Goal: Navigation & Orientation: Find specific page/section

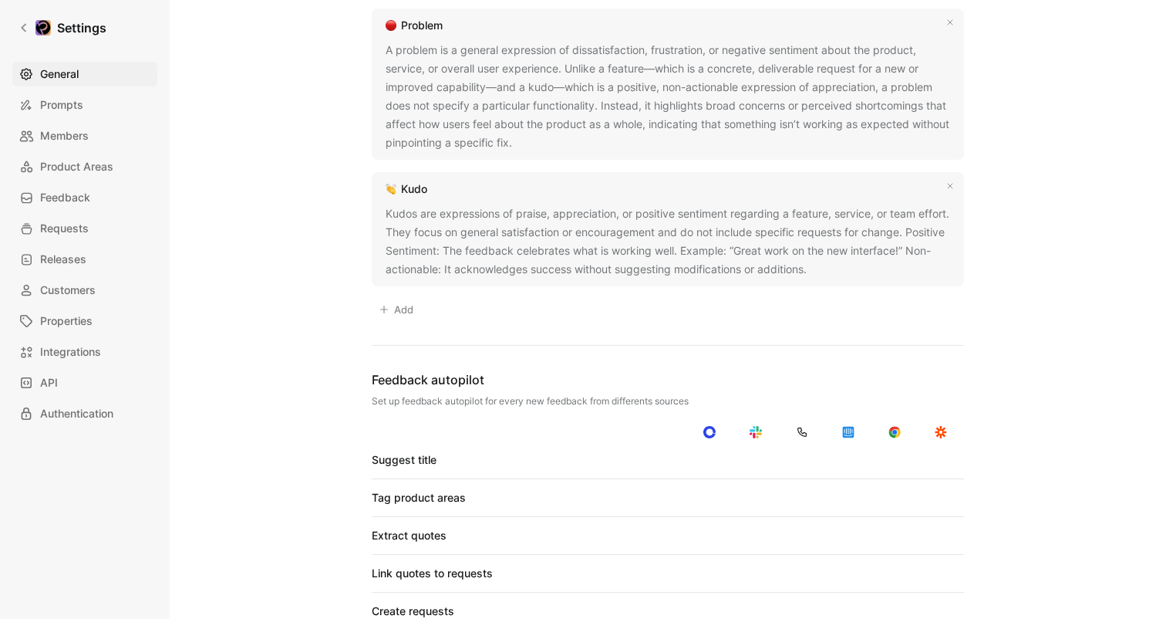
scroll to position [1495, 0]
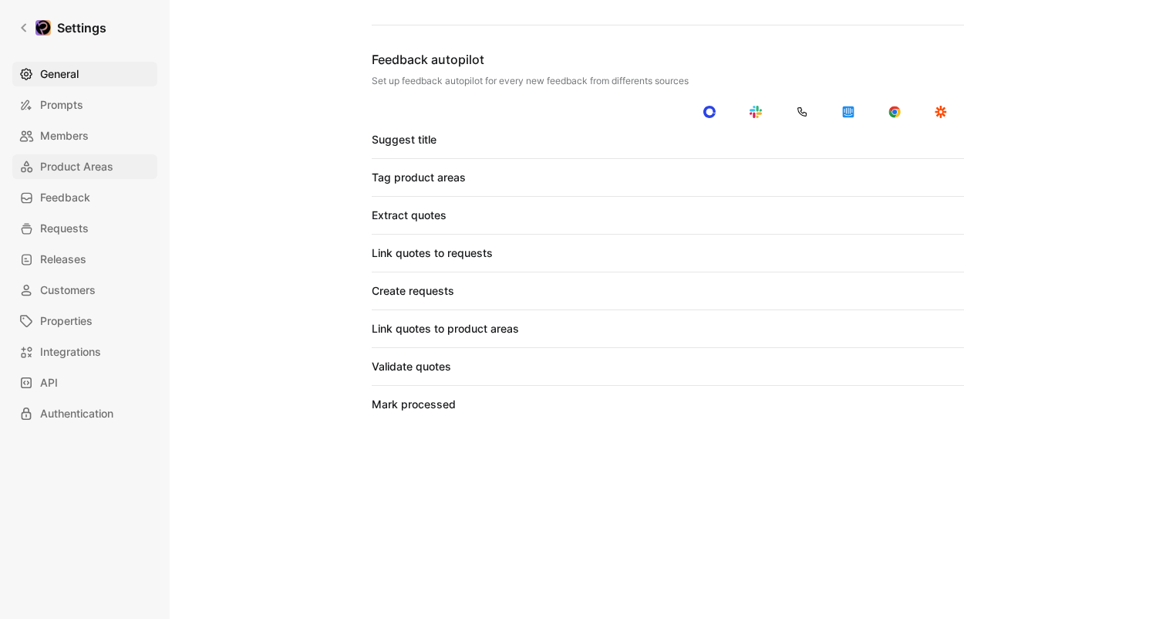
click at [84, 166] on span "Product Areas" at bounding box center [76, 166] width 73 height 19
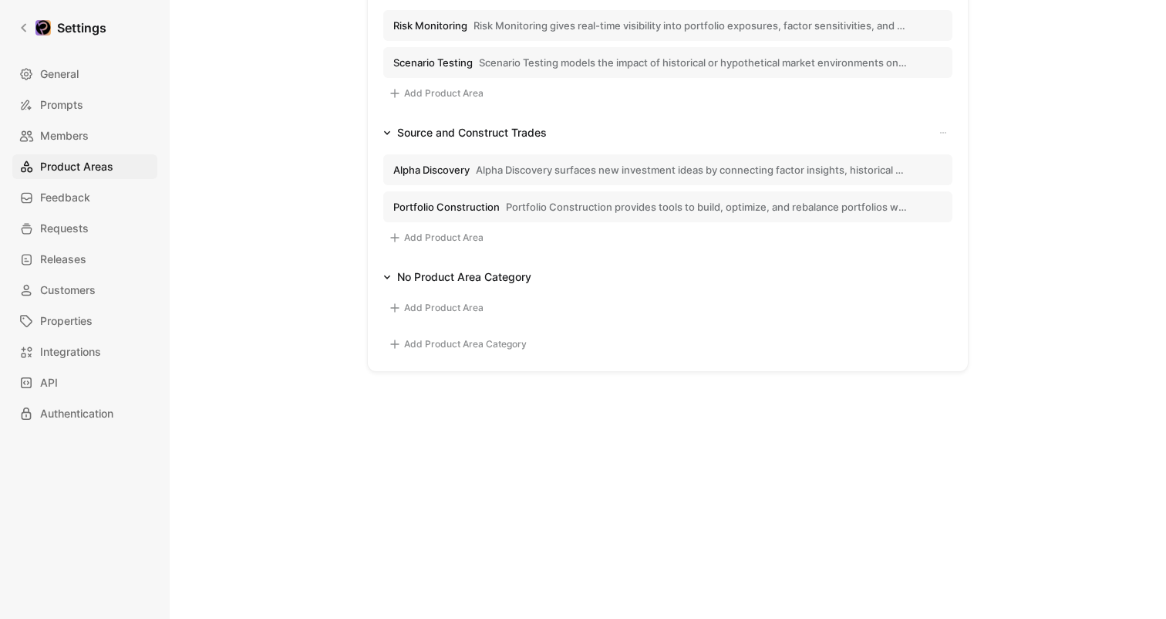
scroll to position [943, 0]
click at [15, 18] on link "Settings" at bounding box center [62, 27] width 100 height 31
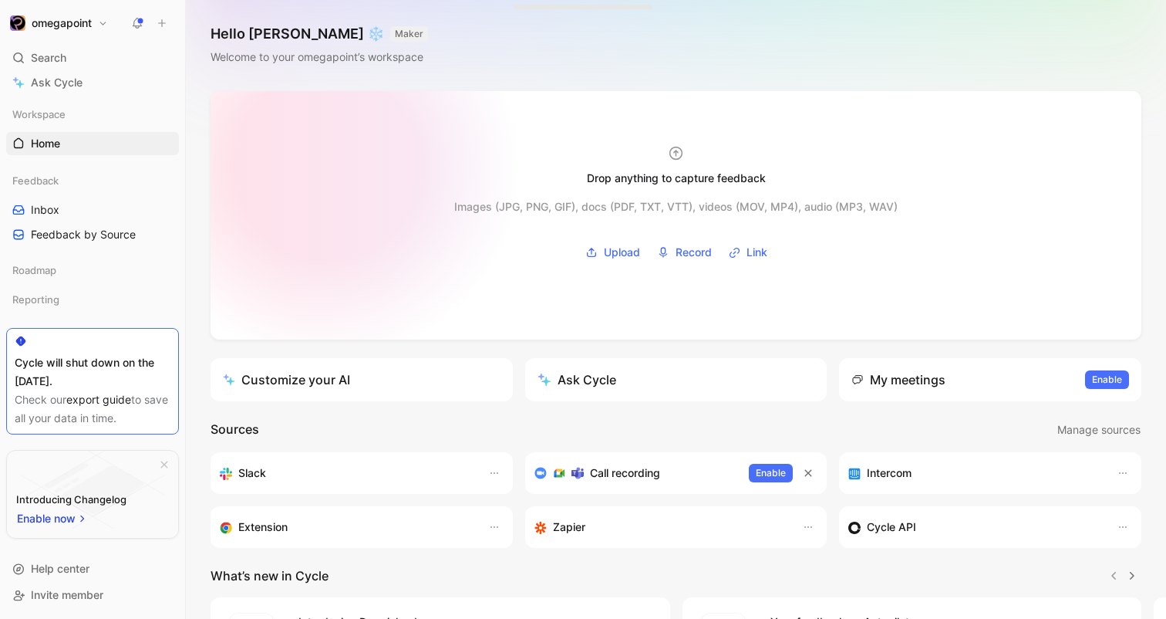
scroll to position [194, 0]
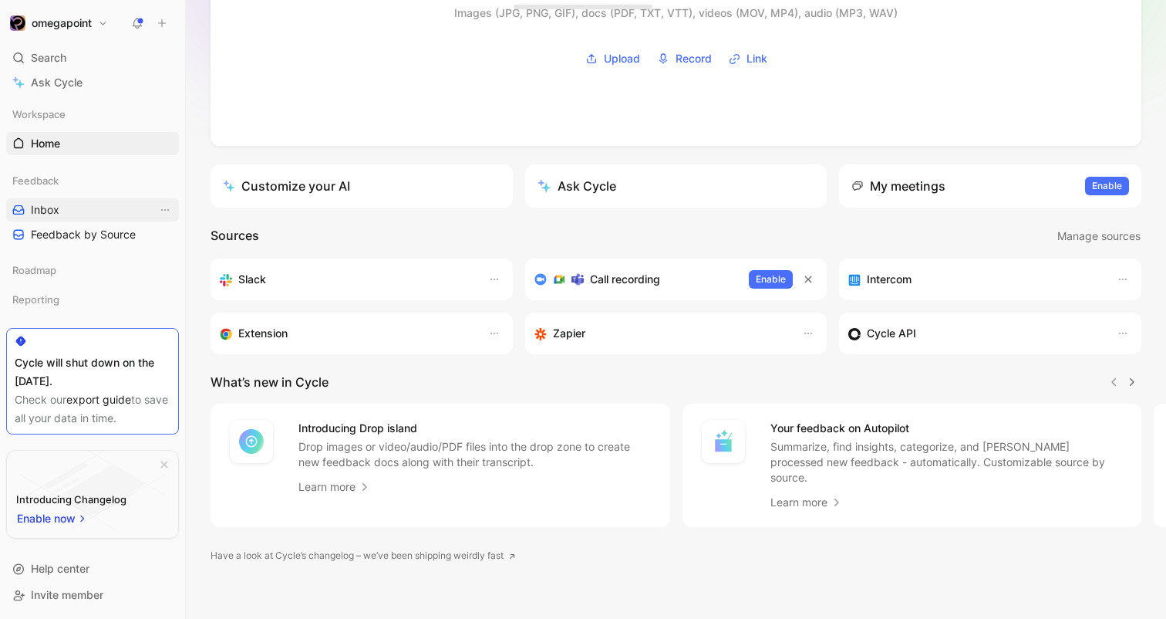
click at [70, 221] on link "Inbox" at bounding box center [92, 209] width 173 height 23
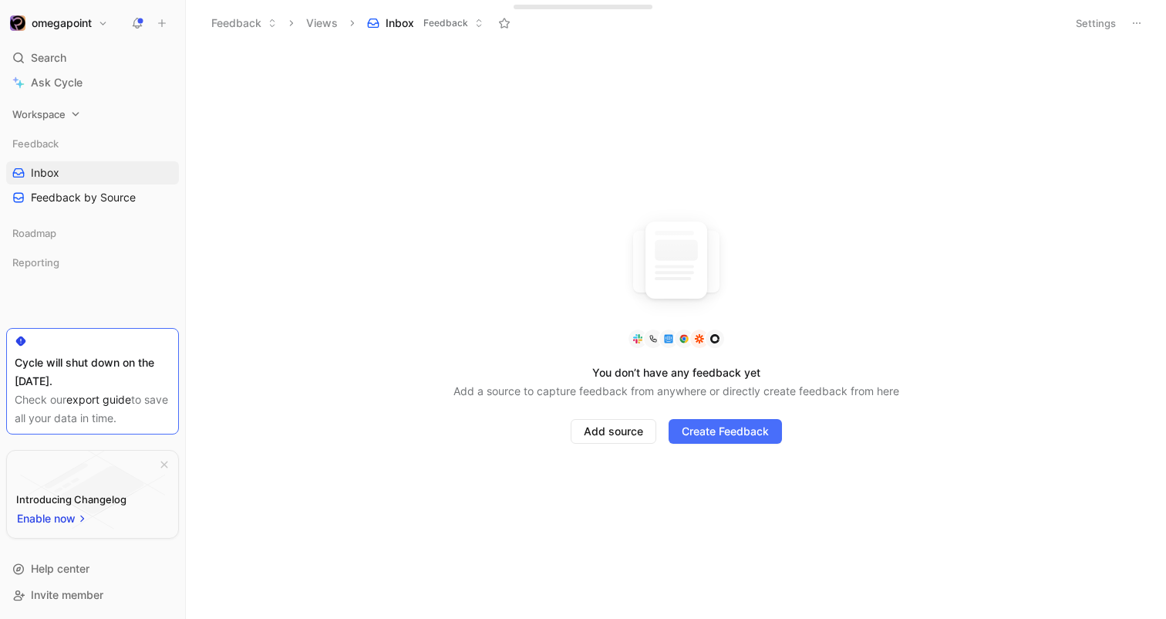
click at [66, 122] on span "Workspace" at bounding box center [38, 113] width 53 height 15
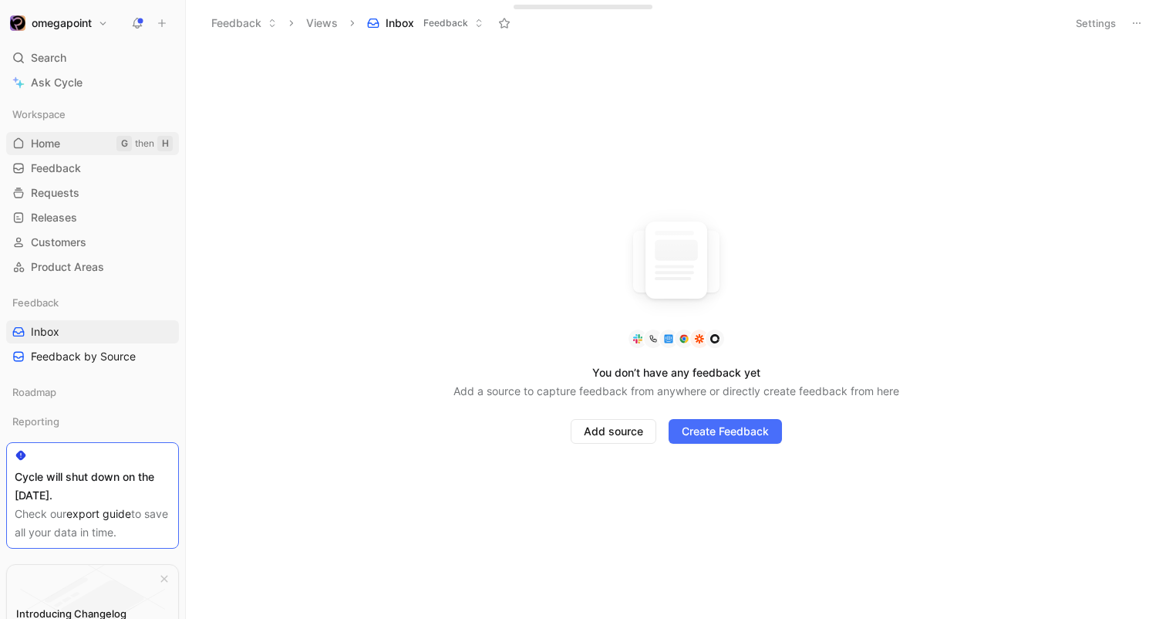
click at [59, 151] on span "Home" at bounding box center [45, 143] width 29 height 15
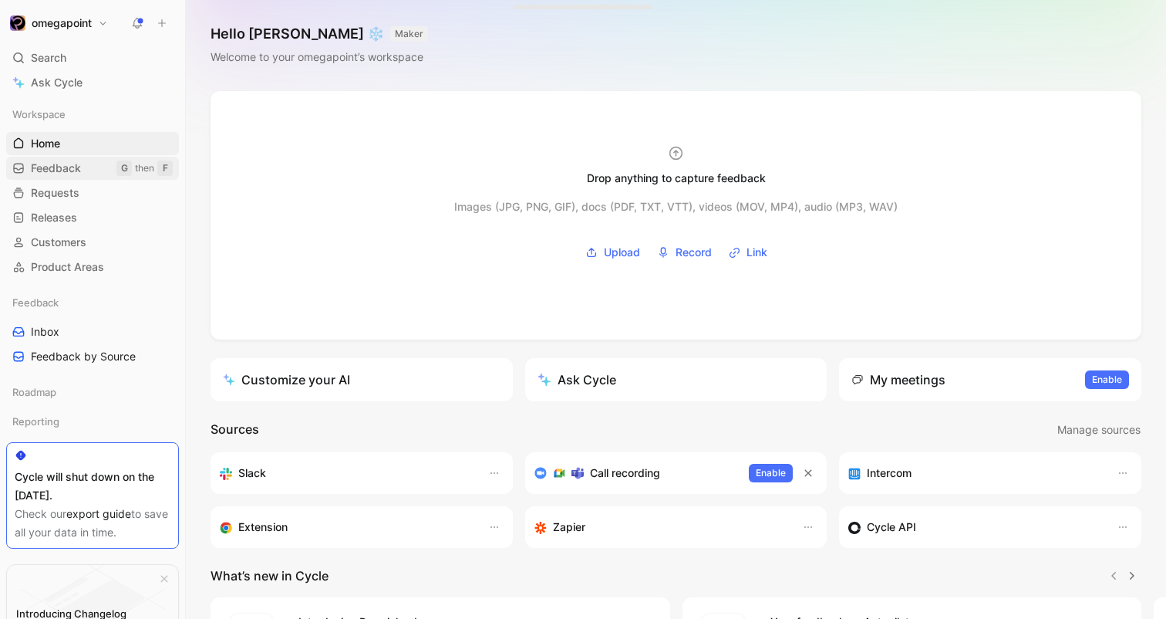
click at [66, 176] on span "Feedback" at bounding box center [56, 167] width 50 height 15
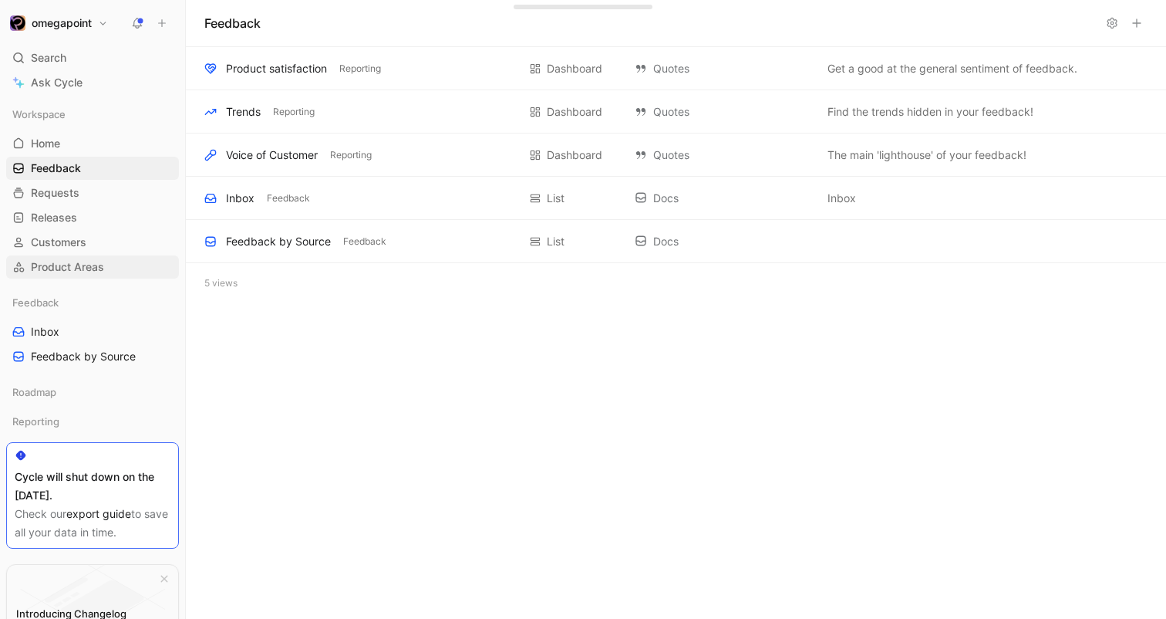
click at [71, 275] on span "Product Areas" at bounding box center [67, 266] width 73 height 15
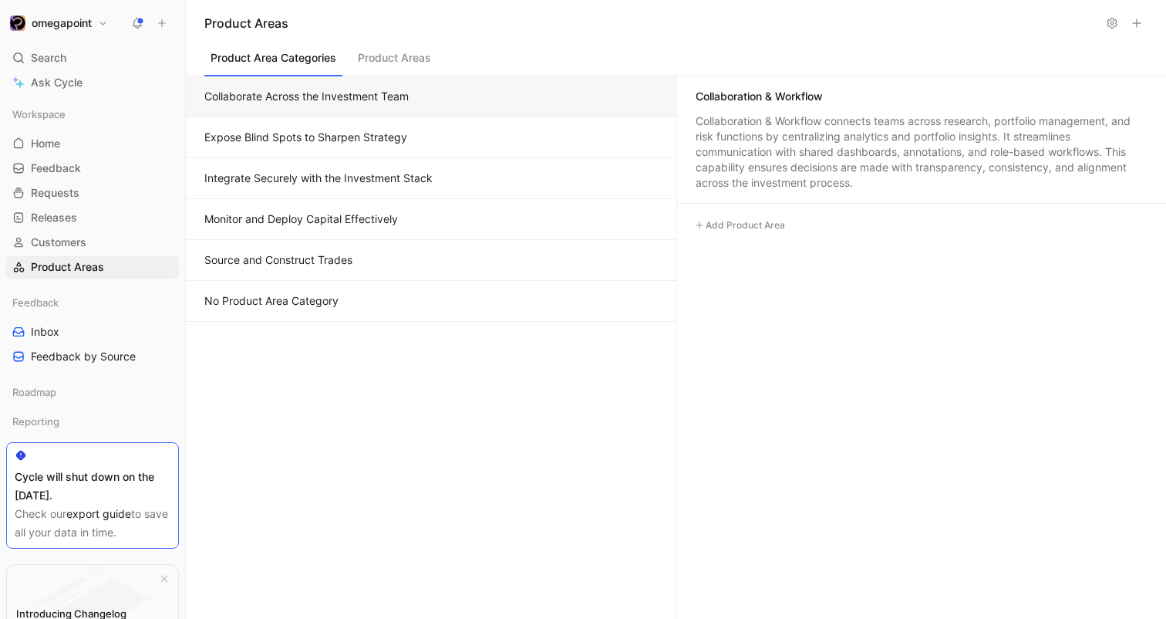
click at [373, 158] on button "Expose Blind Spots to Sharpen Strategy" at bounding box center [431, 137] width 491 height 41
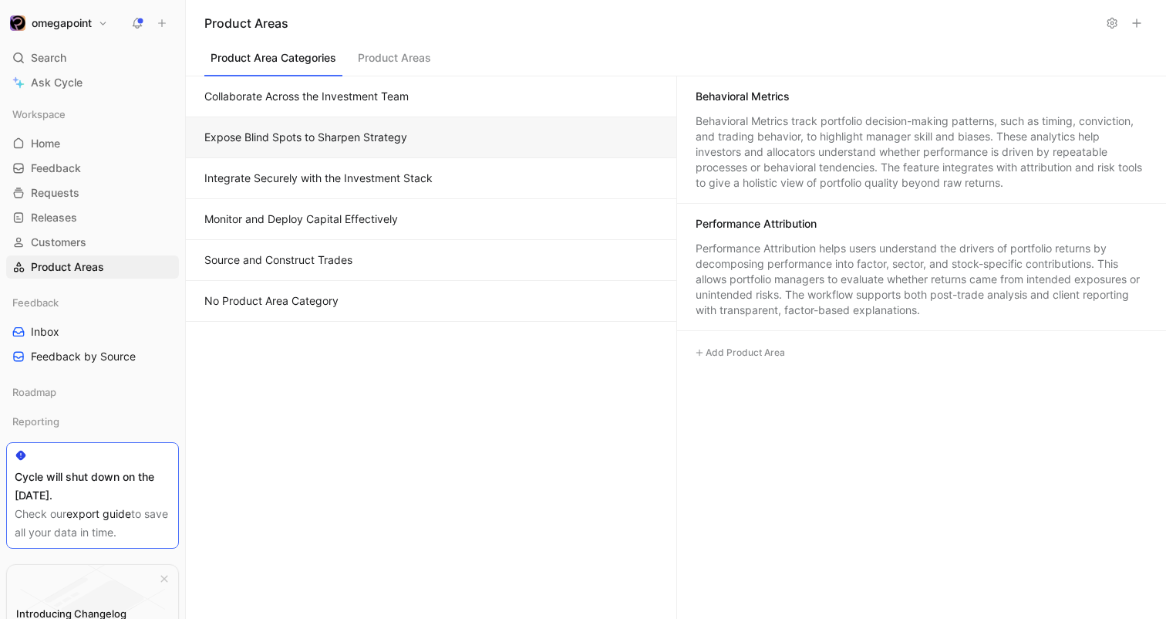
click at [437, 65] on button "Product Areas" at bounding box center [395, 61] width 86 height 29
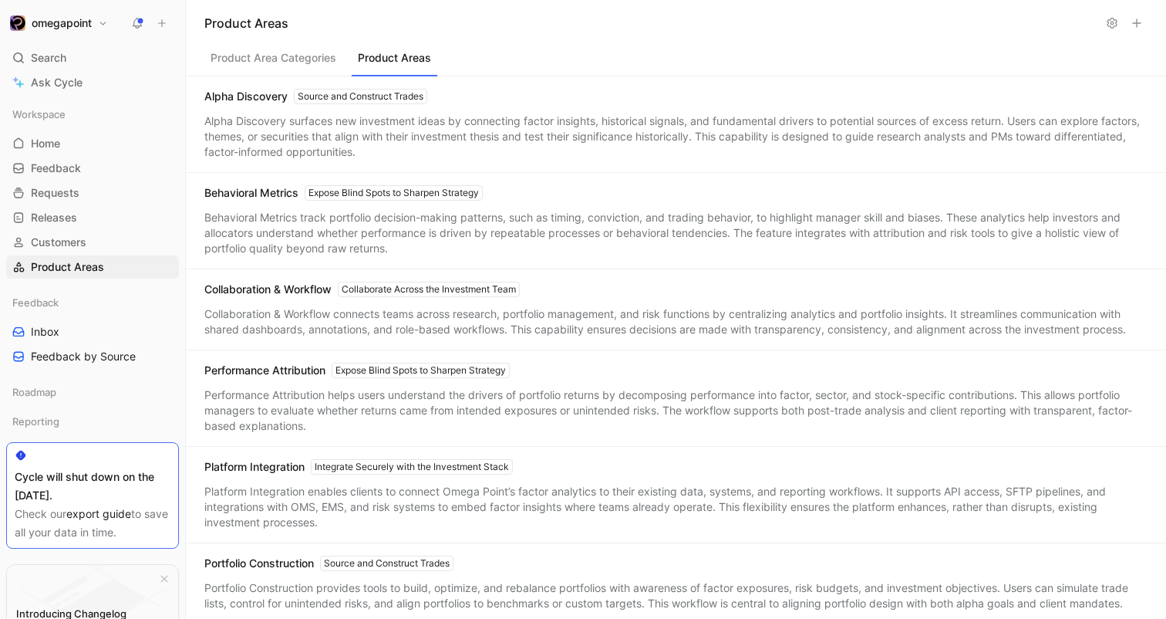
click at [255, 104] on div "Alpha Discovery Source and Construct Trades" at bounding box center [315, 96] width 223 height 15
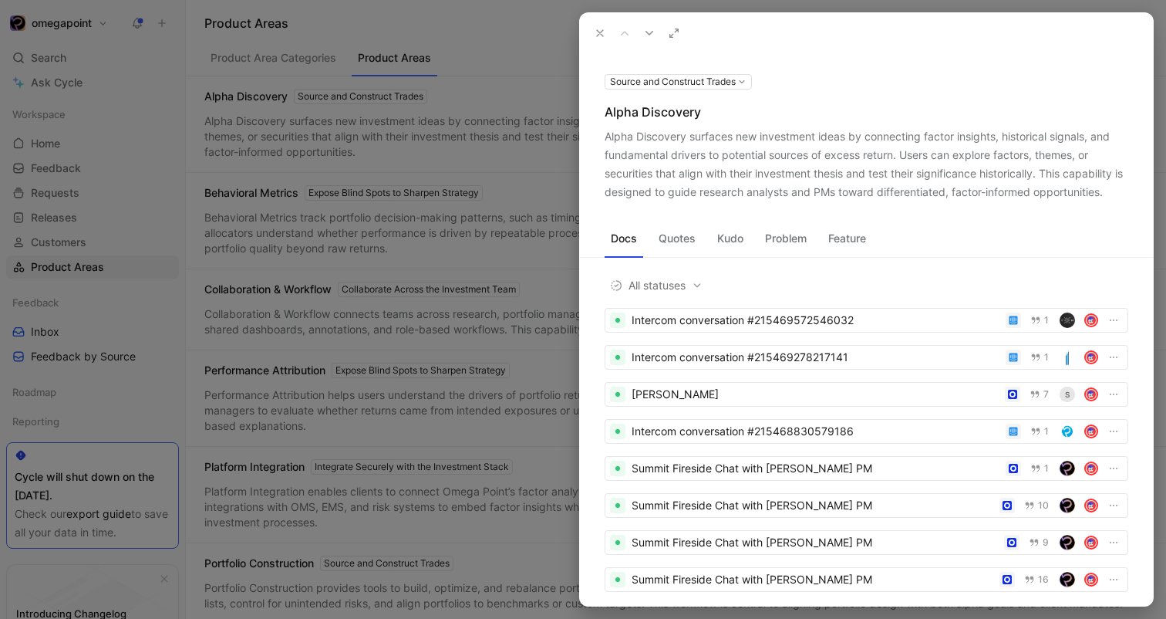
click at [683, 251] on button "Quotes" at bounding box center [677, 238] width 49 height 25
